Goal: Task Accomplishment & Management: Use online tool/utility

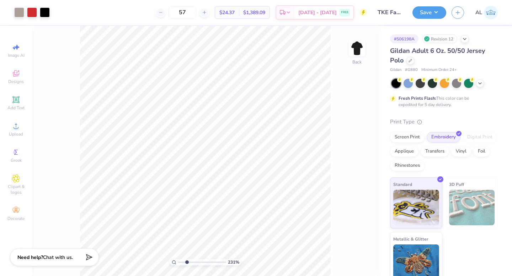
drag, startPoint x: 179, startPoint y: 261, endPoint x: 187, endPoint y: 260, distance: 7.2
type input "2.49"
click at [187, 260] on input "range" at bounding box center [202, 262] width 48 height 6
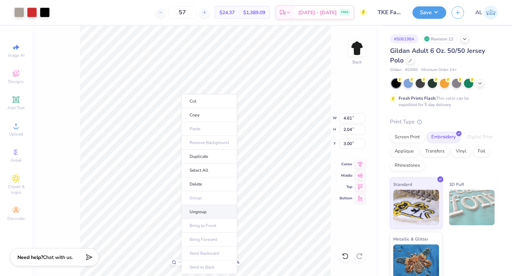
click at [199, 209] on li "Ungroup" at bounding box center [209, 212] width 56 height 14
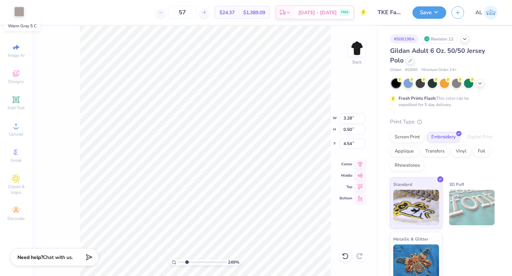
click at [21, 14] on div at bounding box center [19, 12] width 10 height 10
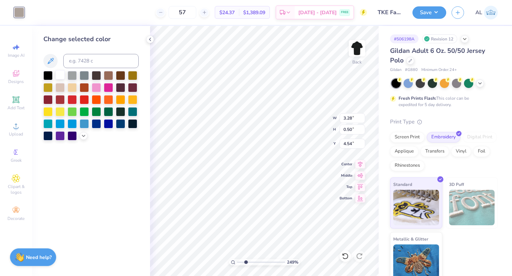
click at [60, 75] on div at bounding box center [59, 74] width 9 height 9
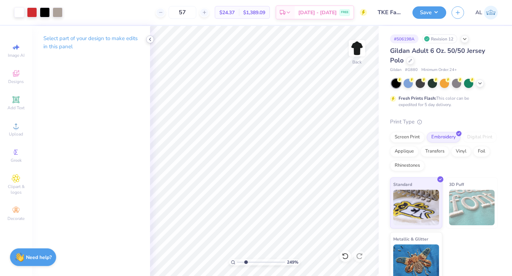
click at [149, 38] on icon at bounding box center [150, 40] width 6 height 6
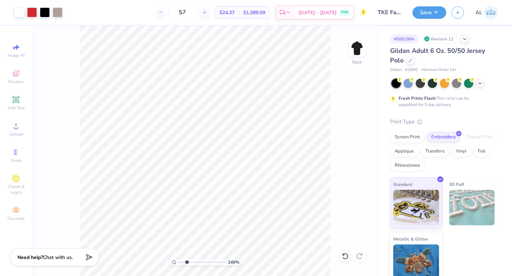
drag, startPoint x: 198, startPoint y: 12, endPoint x: 158, endPoint y: 12, distance: 39.1
click at [160, 12] on div "57 $24.37 Per Item $1,389.09 Total Est. Delivery Sep 13 - 16 FREE" at bounding box center [217, 12] width 299 height 25
type input "40"
click at [344, 257] on icon at bounding box center [344, 256] width 7 height 7
click at [358, 257] on icon at bounding box center [359, 256] width 7 height 7
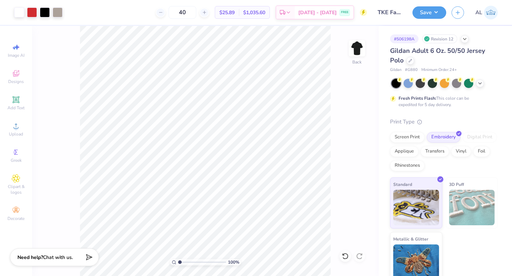
drag, startPoint x: 187, startPoint y: 263, endPoint x: 168, endPoint y: 260, distance: 19.4
type input "1"
click at [178, 260] on input "range" at bounding box center [202, 262] width 48 height 6
type input "4.03"
type input "1.78"
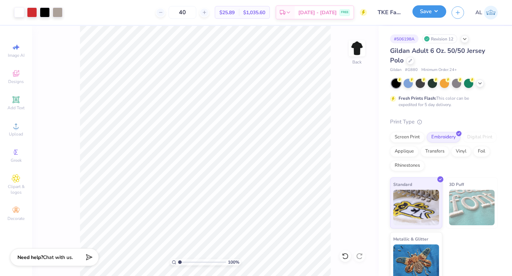
click at [426, 16] on button "Save" at bounding box center [429, 11] width 34 height 12
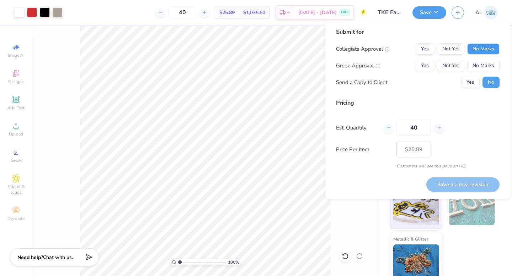
click at [476, 48] on button "No Marks" at bounding box center [483, 48] width 32 height 11
click at [419, 64] on button "Yes" at bounding box center [424, 65] width 18 height 11
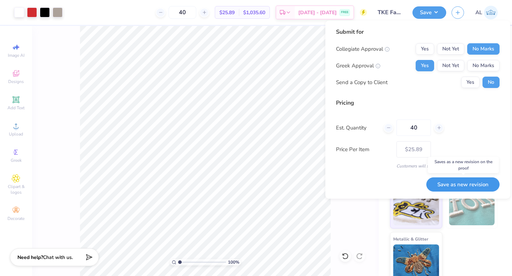
click at [456, 180] on button "Save as new revision" at bounding box center [462, 185] width 73 height 15
type input "$25.89"
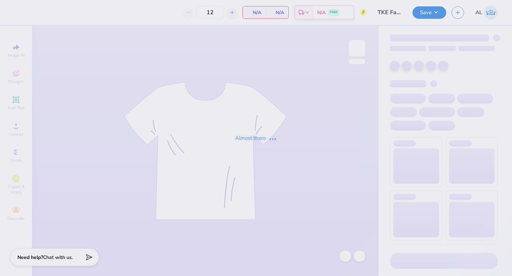
type input "40"
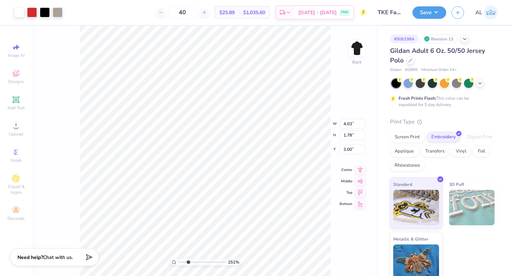
drag, startPoint x: 179, startPoint y: 263, endPoint x: 188, endPoint y: 261, distance: 9.1
type input "2.77"
click at [188, 261] on input "range" at bounding box center [202, 262] width 48 height 6
click at [204, 212] on li "Ungroup" at bounding box center [211, 212] width 56 height 14
type input "2.62"
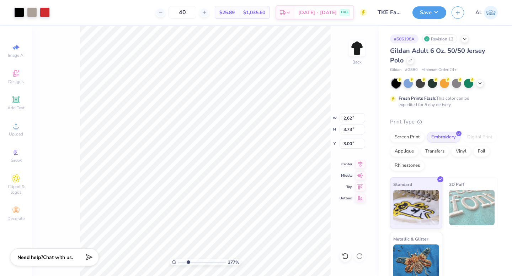
type input "3.73"
click at [235, 195] on li "Group" at bounding box center [244, 198] width 56 height 14
drag, startPoint x: 189, startPoint y: 264, endPoint x: 143, endPoint y: 263, distance: 45.8
type input "1"
click at [178, 263] on input "range" at bounding box center [202, 262] width 48 height 6
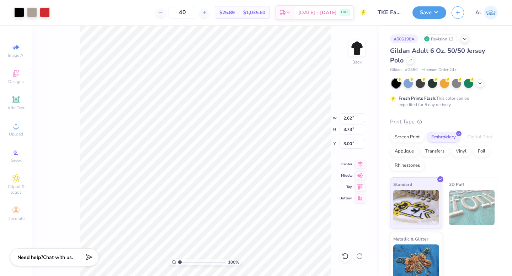
type input "2.09"
type input "2.98"
type input "2.49"
type input "2.23"
type input "3.18"
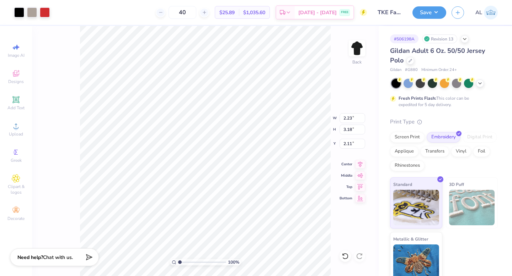
type input "2.11"
type input "2.35"
type input "2.52"
click at [432, 8] on button "Save" at bounding box center [429, 11] width 34 height 12
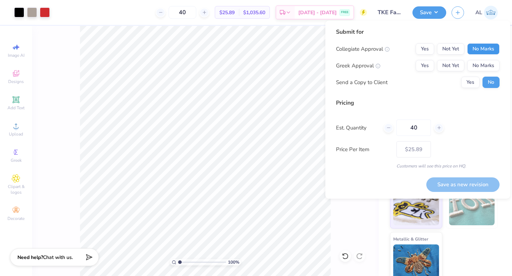
click at [473, 48] on button "No Marks" at bounding box center [483, 48] width 32 height 11
click at [424, 64] on button "Yes" at bounding box center [424, 65] width 18 height 11
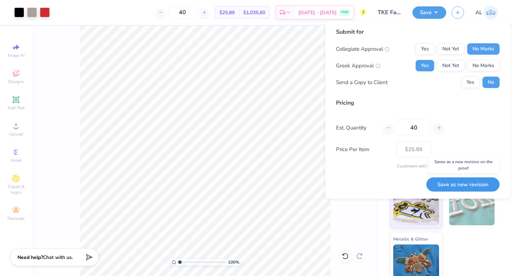
click at [455, 182] on button "Save as new revision" at bounding box center [462, 185] width 73 height 15
type input "$25.89"
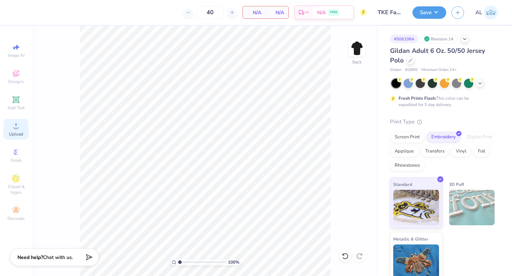
click at [15, 126] on icon at bounding box center [16, 126] width 9 height 9
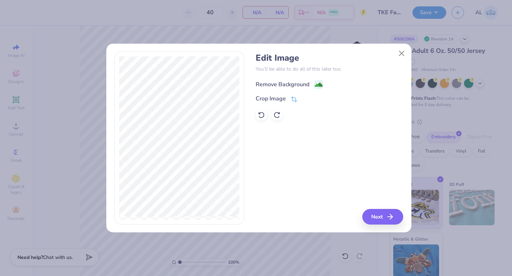
click at [288, 87] on div "Remove Background" at bounding box center [282, 84] width 54 height 9
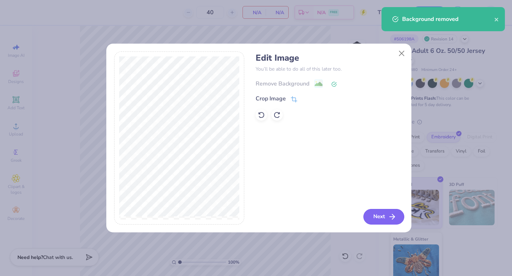
click at [377, 219] on button "Next" at bounding box center [383, 217] width 41 height 16
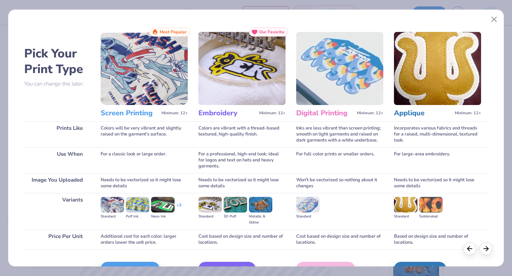
scroll to position [34, 0]
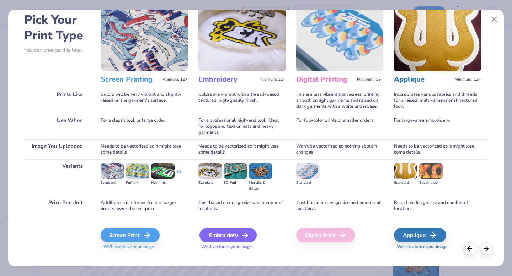
click at [221, 236] on div "Embroidery" at bounding box center [227, 235] width 57 height 14
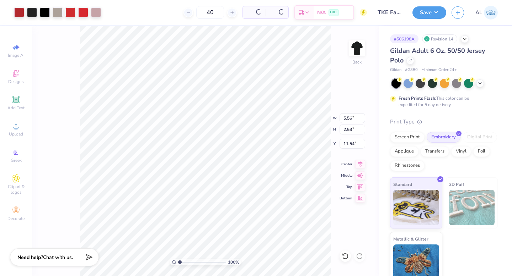
type input "5.56"
type input "2.53"
type input "3.00"
drag, startPoint x: 180, startPoint y: 263, endPoint x: 185, endPoint y: 260, distance: 6.2
type input "2.28"
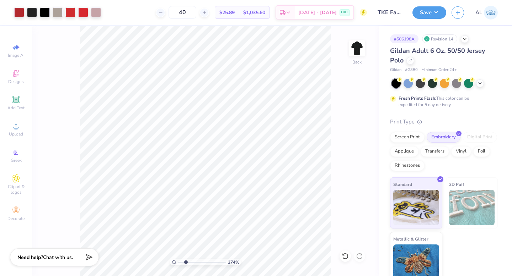
click at [185, 260] on input "range" at bounding box center [202, 262] width 48 height 6
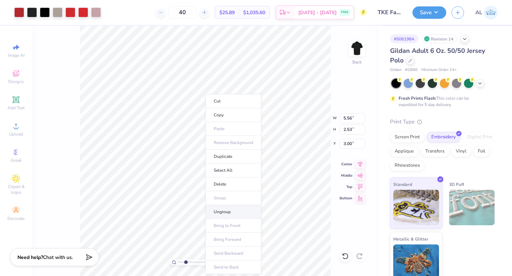
click at [220, 213] on li "Ungroup" at bounding box center [233, 212] width 56 height 14
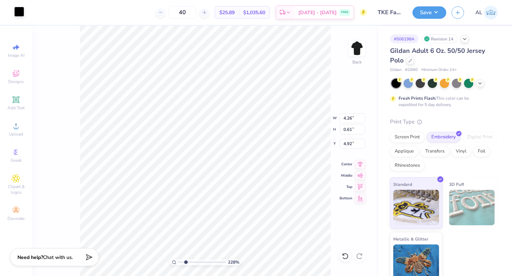
click at [20, 11] on div at bounding box center [19, 12] width 10 height 10
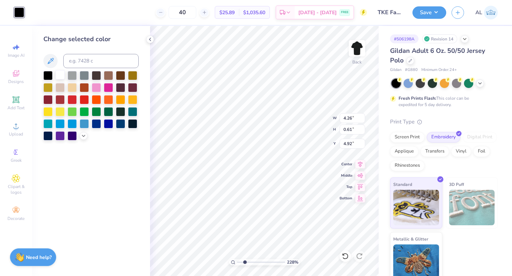
click at [59, 74] on div at bounding box center [59, 74] width 9 height 9
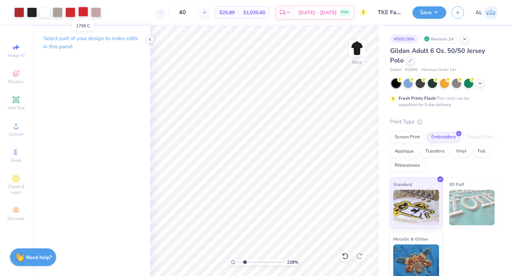
click at [82, 14] on div at bounding box center [83, 12] width 10 height 10
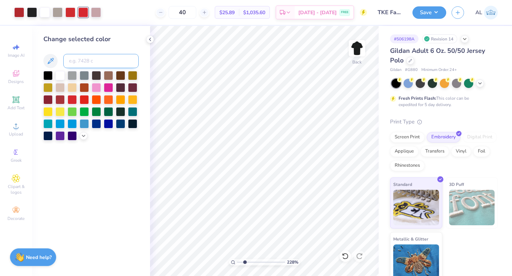
click at [78, 64] on input at bounding box center [100, 61] width 75 height 14
type input "711"
click at [83, 13] on div at bounding box center [83, 12] width 10 height 10
click at [74, 60] on input at bounding box center [100, 61] width 75 height 14
type input "warm gray 5"
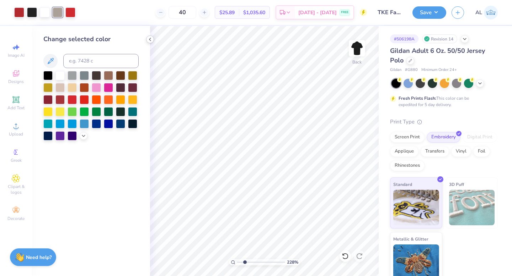
click at [152, 41] on icon at bounding box center [150, 40] width 6 height 6
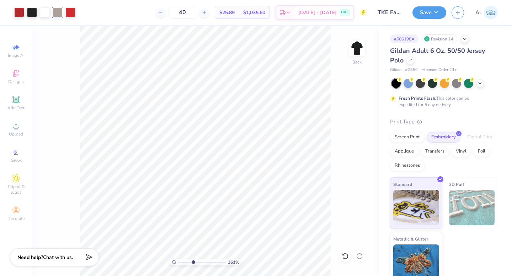
drag, startPoint x: 185, startPoint y: 264, endPoint x: 193, endPoint y: 258, distance: 9.4
click at [193, 259] on input "range" at bounding box center [202, 262] width 48 height 6
drag, startPoint x: 194, startPoint y: 263, endPoint x: 180, endPoint y: 260, distance: 14.2
type input "1.19"
click at [180, 260] on input "range" at bounding box center [202, 262] width 48 height 6
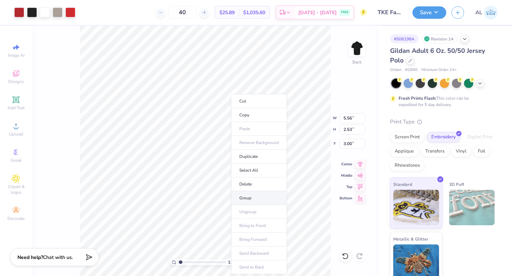
click at [255, 197] on li "Group" at bounding box center [259, 198] width 56 height 14
type input "4.21"
type input "1.92"
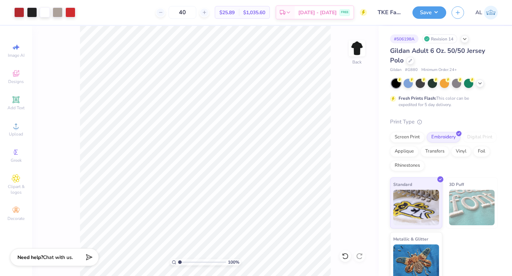
drag, startPoint x: 181, startPoint y: 262, endPoint x: 174, endPoint y: 261, distance: 7.2
type input "1"
click at [178, 261] on input "range" at bounding box center [202, 262] width 48 height 6
click at [426, 12] on button "Save" at bounding box center [429, 11] width 34 height 12
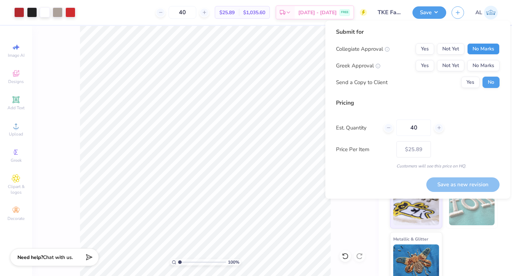
click at [478, 51] on button "No Marks" at bounding box center [483, 48] width 32 height 11
click at [426, 68] on button "Yes" at bounding box center [424, 65] width 18 height 11
click at [452, 185] on button "Save as new revision" at bounding box center [462, 185] width 73 height 15
type input "$25.89"
